Goal: Task Accomplishment & Management: Manage account settings

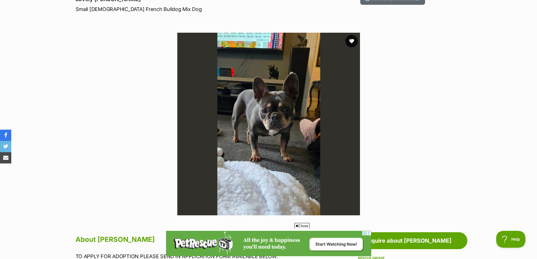
click at [350, 42] on button "favourite" at bounding box center [351, 41] width 12 height 12
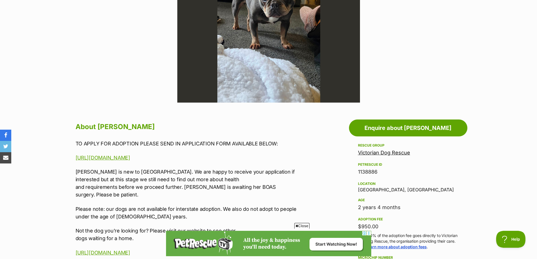
scroll to position [226, 0]
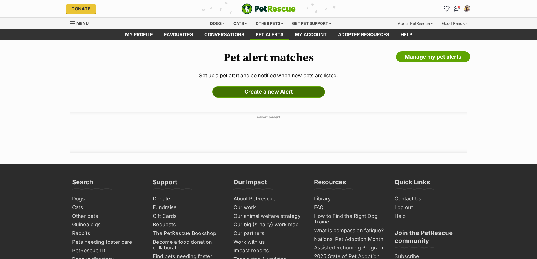
click at [266, 95] on link "Create a new Alert" at bounding box center [268, 91] width 113 height 11
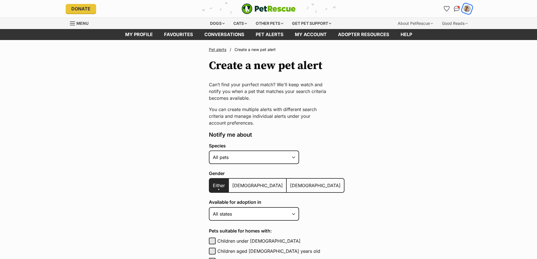
click at [466, 9] on img "My account" at bounding box center [467, 8] width 7 height 7
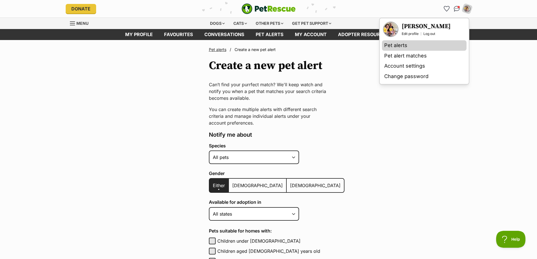
click at [413, 47] on link "Pet alerts" at bounding box center [424, 45] width 85 height 10
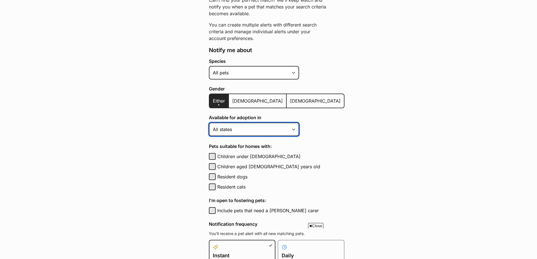
click at [233, 133] on select "Australian Capital Territory New South Wales Northern Territory Queensland Sout…" at bounding box center [254, 130] width 90 height 14
select select "2"
click at [209, 123] on select "Australian Capital Territory New South Wales Northern Territory Queensland Sout…" at bounding box center [254, 130] width 90 height 14
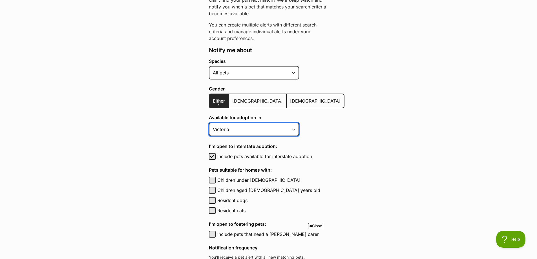
scroll to position [141, 0]
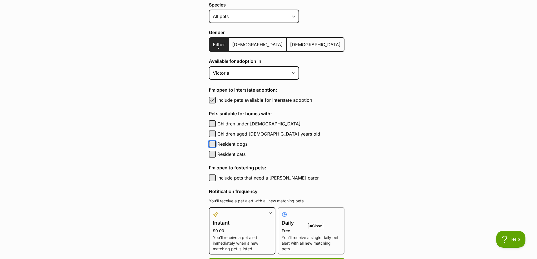
click at [213, 142] on button "Resident dogs" at bounding box center [212, 144] width 7 height 7
checkbox input "true"
click at [213, 153] on button "Resident cats" at bounding box center [212, 154] width 7 height 7
checkbox input "true"
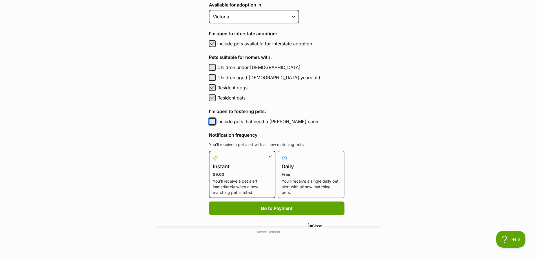
click at [213, 121] on button "Include pets that need a foster carer" at bounding box center [212, 121] width 7 height 7
checkbox input "true"
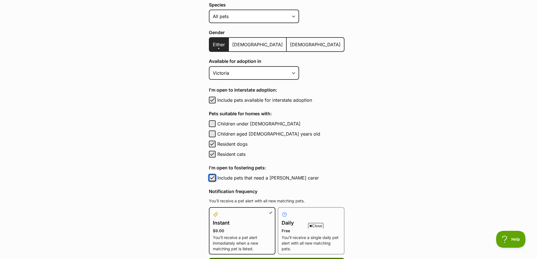
scroll to position [113, 0]
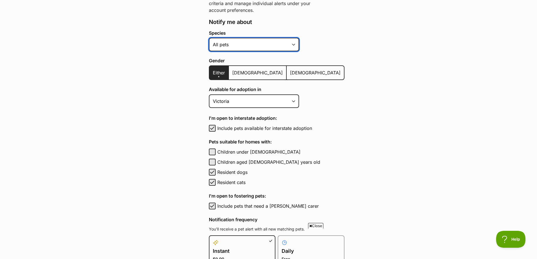
click at [248, 47] on select "Alpaca Bird Cat Chicken Cow Dog Donkey Duck Ferret Fish Goat Goose Guinea Fowl …" at bounding box center [254, 45] width 90 height 14
select select "1"
click at [209, 38] on select "Alpaca Bird Cat Chicken Cow Dog Donkey Duck Ferret Fish Goat Goose Guinea Fowl …" at bounding box center [254, 45] width 90 height 14
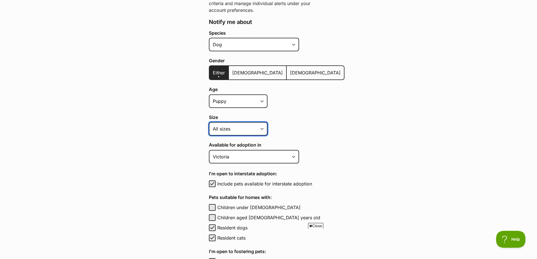
click at [230, 131] on select "Small Medium Large All sizes" at bounding box center [238, 129] width 59 height 14
select select "small"
click at [209, 122] on select "Small Medium Large All sizes" at bounding box center [238, 129] width 59 height 14
drag, startPoint x: 239, startPoint y: 169, endPoint x: 240, endPoint y: 175, distance: 5.8
click at [240, 174] on div "Species Alpaca Bird Cat Chicken Cow Dog Donkey Duck Ferret Fish Goat Goose Guin…" at bounding box center [277, 192] width 136 height 325
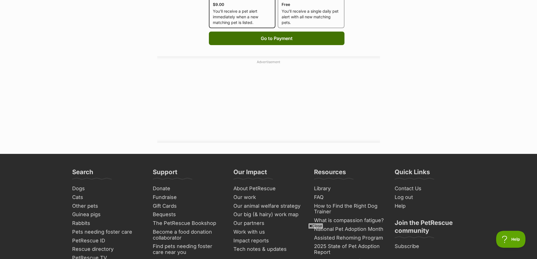
scroll to position [310, 0]
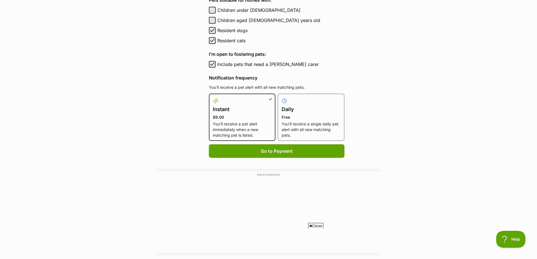
click at [288, 130] on p "You’ll receive a single daily pet alert with all new matching pets." at bounding box center [311, 129] width 59 height 17
click at [281, 97] on input "Daily Free You’ll receive a single daily pet alert with all new matching pets." at bounding box center [281, 97] width 0 height 0
radio input "true"
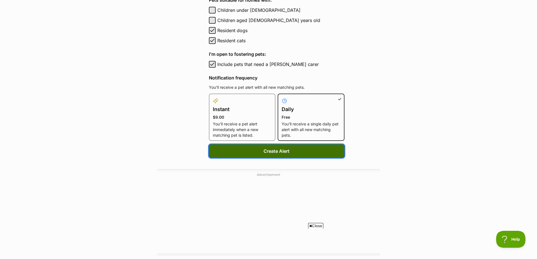
click at [269, 154] on button "Create Alert" at bounding box center [277, 151] width 136 height 14
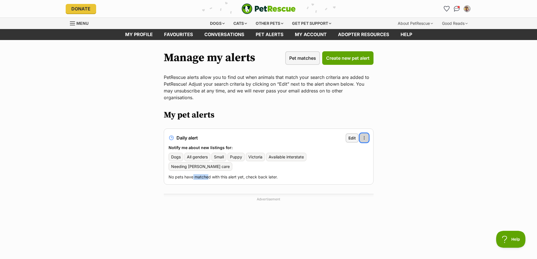
click at [365, 136] on span "button" at bounding box center [364, 138] width 5 height 5
click at [334, 133] on div "Daily alert Edit More options More options Delete alert" at bounding box center [269, 137] width 200 height 9
click at [354, 135] on span "Edit" at bounding box center [352, 138] width 7 height 6
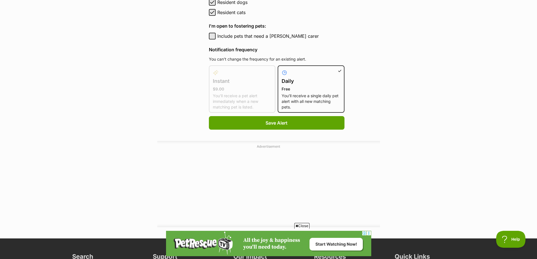
scroll to position [367, 0]
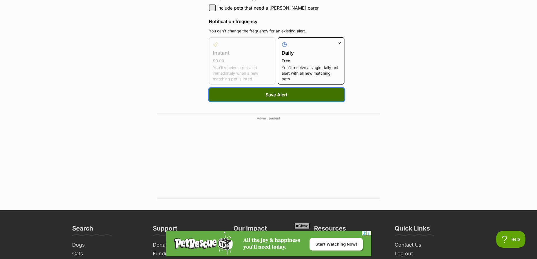
click at [304, 98] on button "Save Alert" at bounding box center [277, 95] width 136 height 14
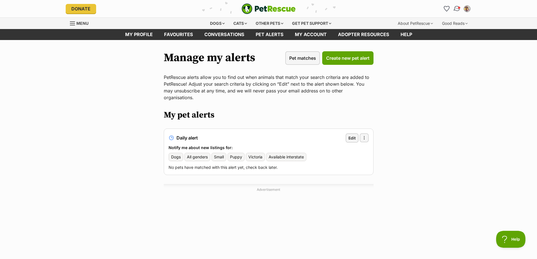
click at [456, 8] on img "Conversations" at bounding box center [457, 8] width 8 height 7
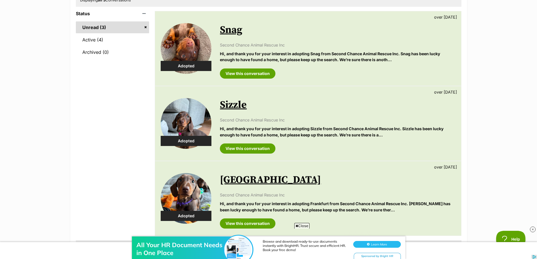
scroll to position [113, 0]
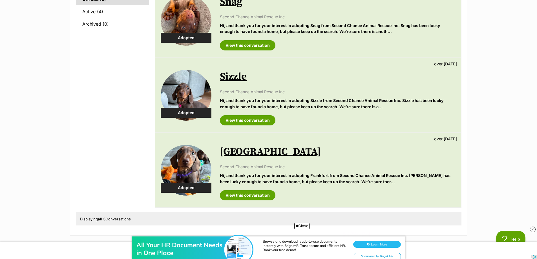
click at [233, 80] on link "Sizzle" at bounding box center [233, 77] width 27 height 13
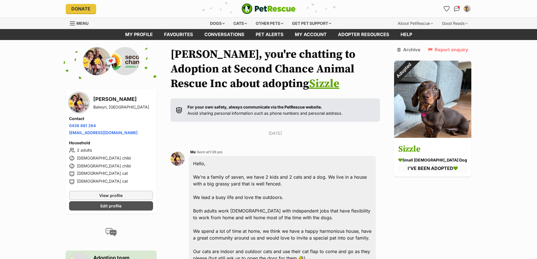
scroll to position [292, 0]
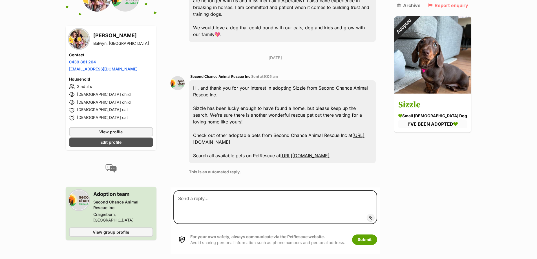
click at [283, 142] on link "[URL][DOMAIN_NAME]" at bounding box center [278, 139] width 171 height 12
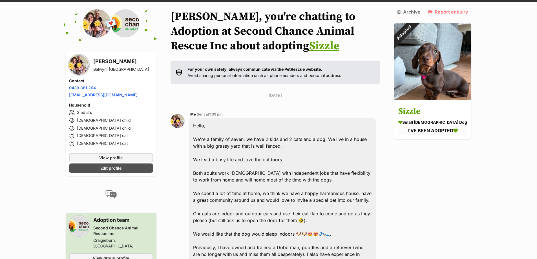
scroll to position [0, 0]
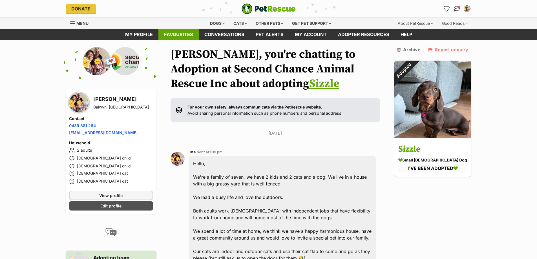
click at [179, 38] on link "Favourites" at bounding box center [178, 34] width 40 height 11
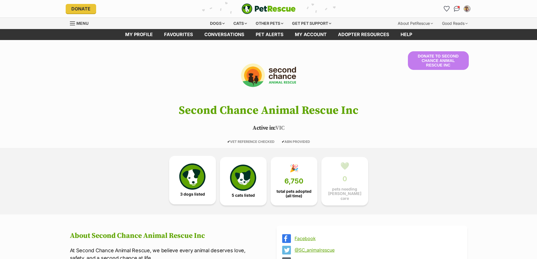
click at [204, 188] on img at bounding box center [192, 177] width 26 height 26
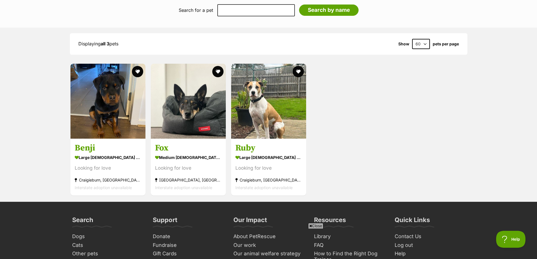
scroll to position [526, 0]
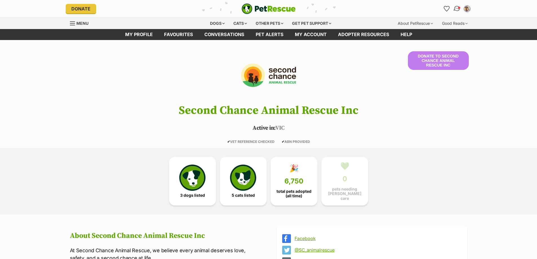
click at [458, 10] on img "Conversations" at bounding box center [457, 8] width 8 height 7
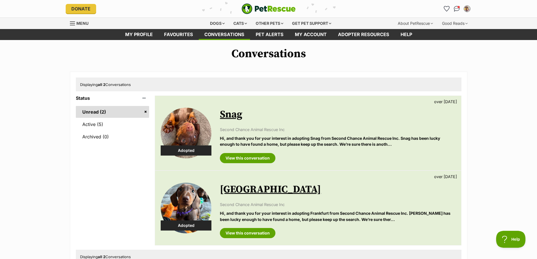
click at [98, 111] on link "Unread (2)" at bounding box center [113, 112] width 74 height 12
click at [287, 227] on div "View this conversation" at bounding box center [337, 231] width 235 height 14
click at [256, 235] on link "View this conversation" at bounding box center [248, 233] width 56 height 10
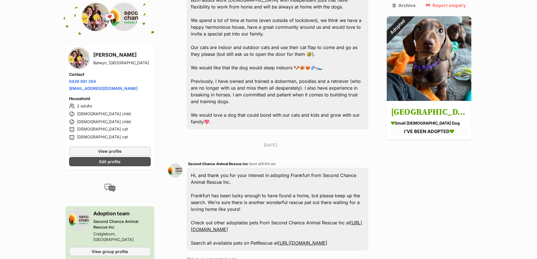
scroll to position [254, 0]
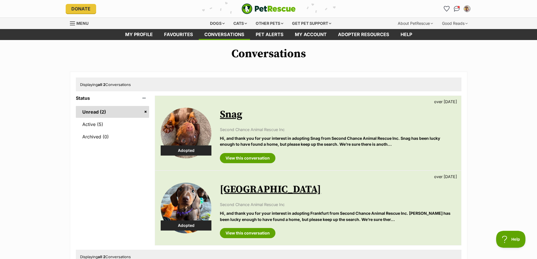
click at [233, 117] on link "Snag" at bounding box center [231, 114] width 23 height 13
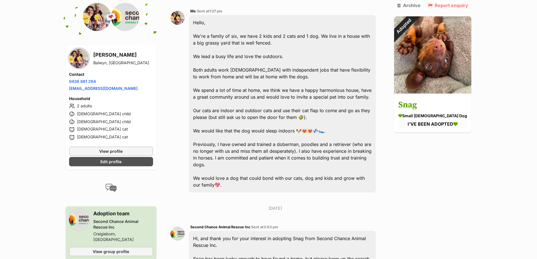
scroll to position [169, 0]
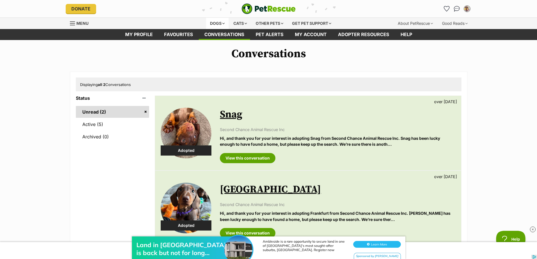
click at [219, 22] on div "Dogs" at bounding box center [217, 23] width 23 height 11
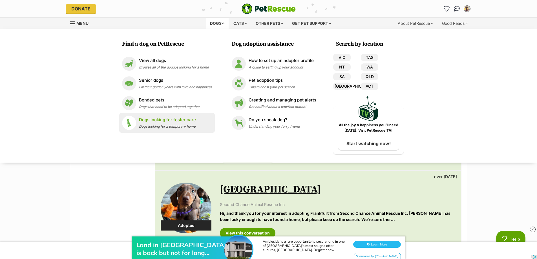
click at [162, 118] on p "Dogs looking for foster care" at bounding box center [167, 120] width 57 height 6
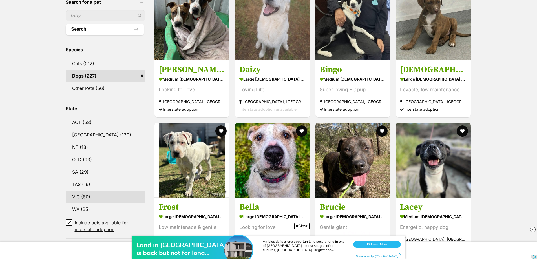
click at [83, 198] on link "VIC (80)" at bounding box center [106, 197] width 80 height 12
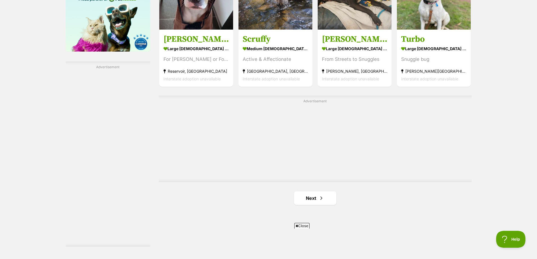
scroll to position [987, 0]
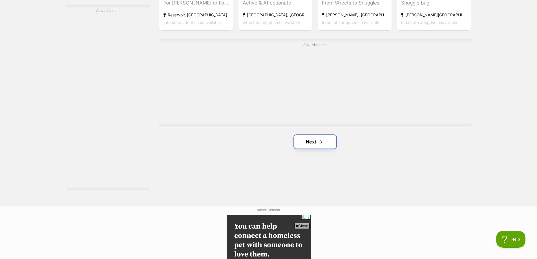
click at [321, 140] on span "Next page" at bounding box center [322, 141] width 6 height 7
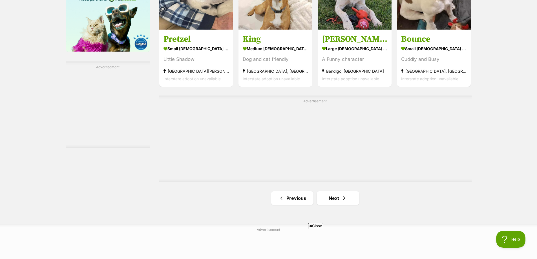
scroll to position [959, 0]
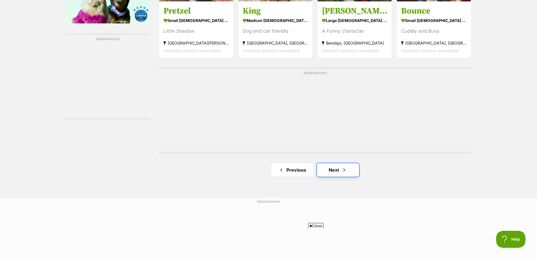
click at [351, 169] on link "Next" at bounding box center [338, 170] width 42 height 14
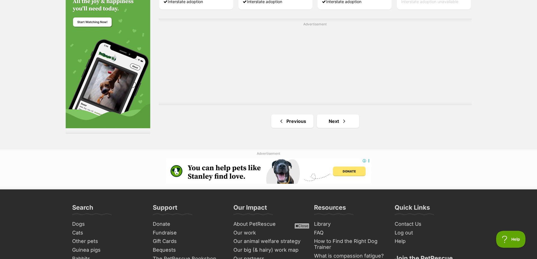
scroll to position [1015, 0]
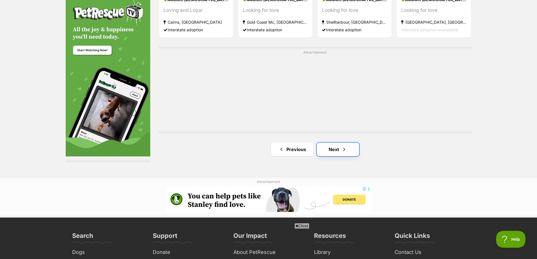
click at [343, 154] on link "Next" at bounding box center [338, 150] width 42 height 14
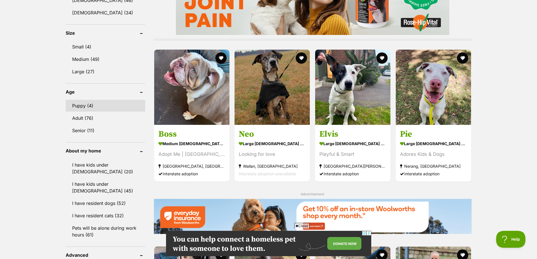
click at [98, 107] on link "Puppy (4)" at bounding box center [106, 106] width 80 height 12
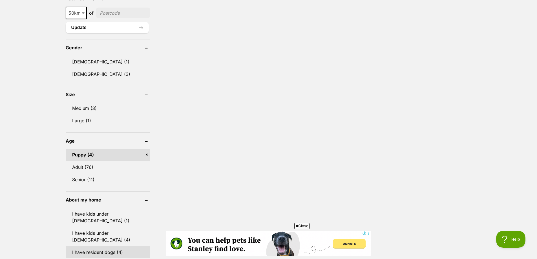
scroll to position [451, 0]
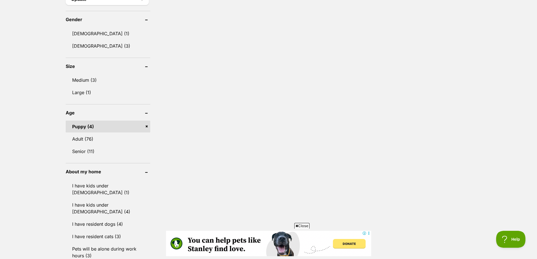
click at [105, 127] on link "Puppy (4)" at bounding box center [108, 127] width 85 height 12
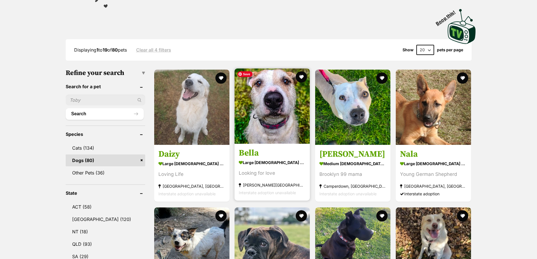
click at [277, 132] on img at bounding box center [272, 106] width 75 height 75
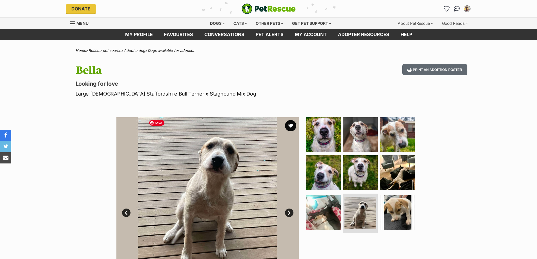
click at [290, 213] on link "Next" at bounding box center [289, 213] width 8 height 8
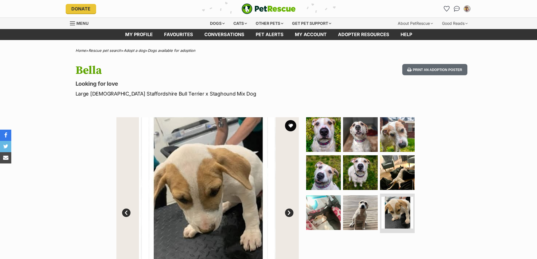
click at [289, 213] on link "Next" at bounding box center [289, 213] width 8 height 8
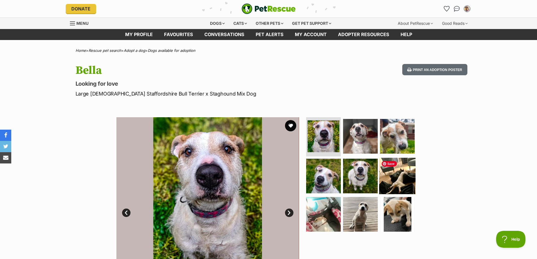
click at [405, 193] on link at bounding box center [397, 193] width 36 height 6
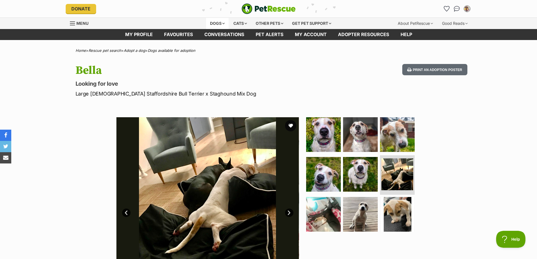
click at [217, 23] on div "Dogs" at bounding box center [217, 23] width 23 height 11
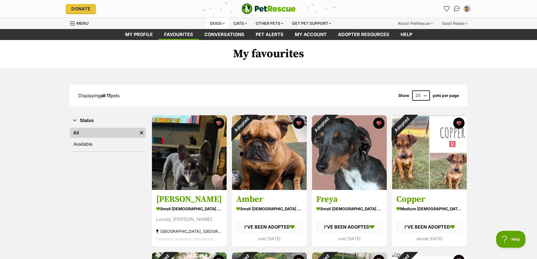
click at [213, 22] on div "Dogs" at bounding box center [217, 23] width 23 height 11
